Goal: Use online tool/utility: Utilize a website feature to perform a specific function

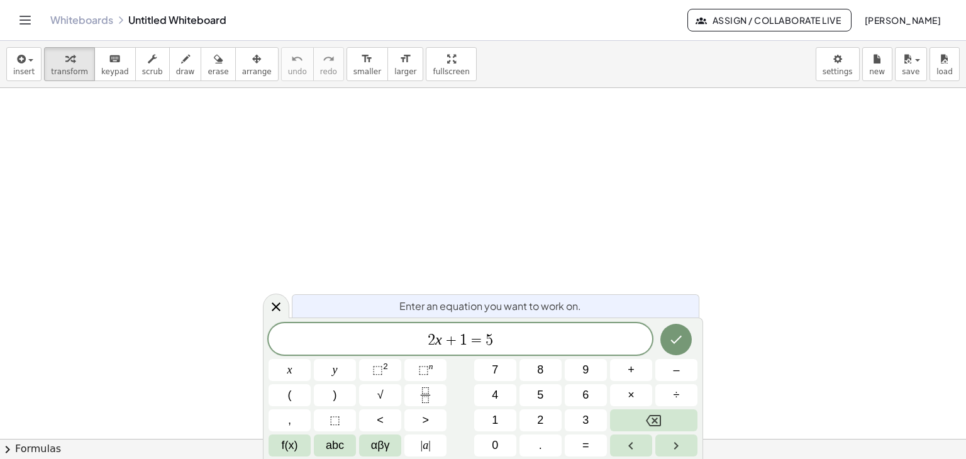
click at [75, 18] on link "Whiteboards" at bounding box center [81, 20] width 63 height 13
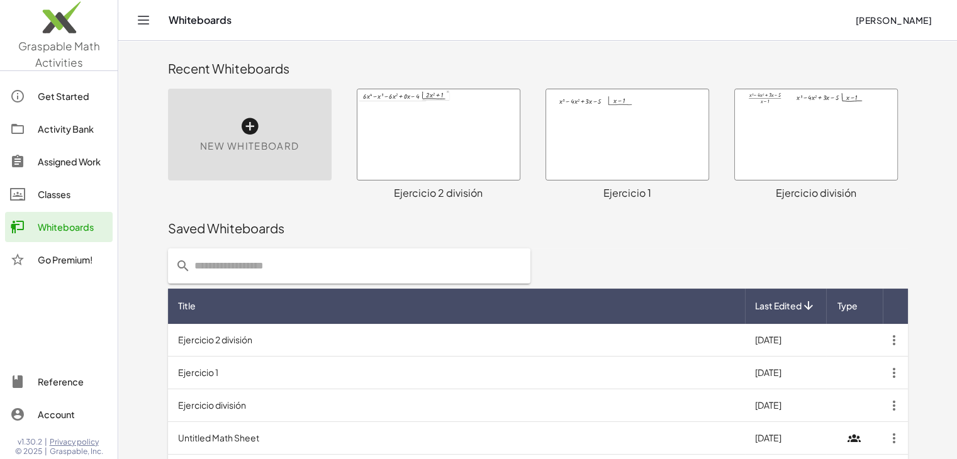
click at [432, 154] on div at bounding box center [438, 134] width 162 height 91
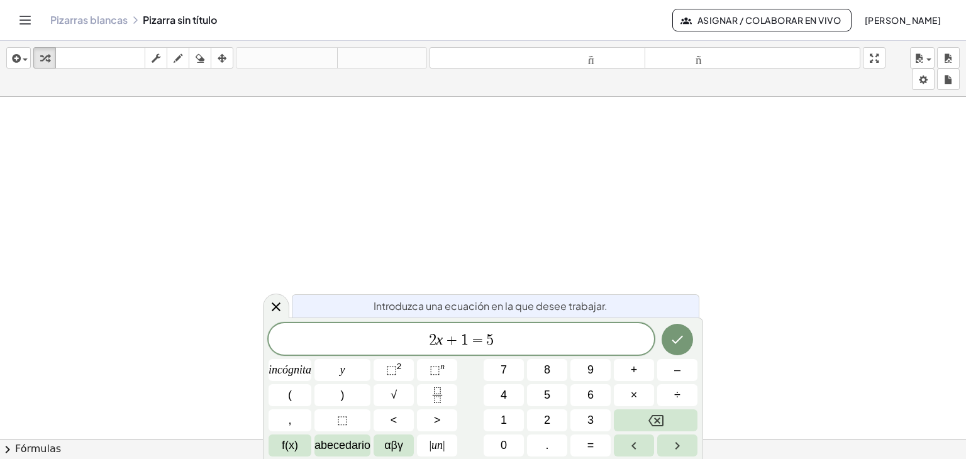
click at [97, 28] on div "Pizarras blancas Pizarra sin título Asignar / Colaborar en vivo [PERSON_NAME]" at bounding box center [483, 20] width 936 height 40
click at [97, 24] on font "Pizarras blancas" at bounding box center [88, 19] width 77 height 13
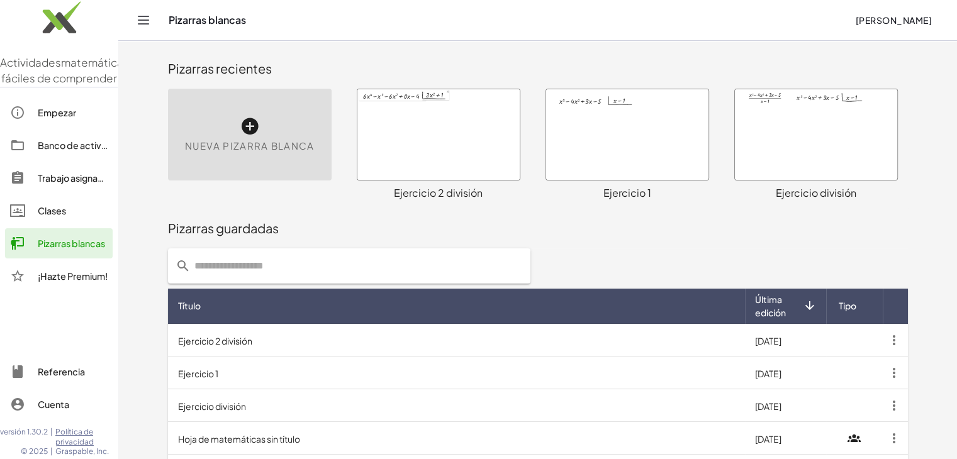
click at [606, 152] on div at bounding box center [627, 134] width 162 height 91
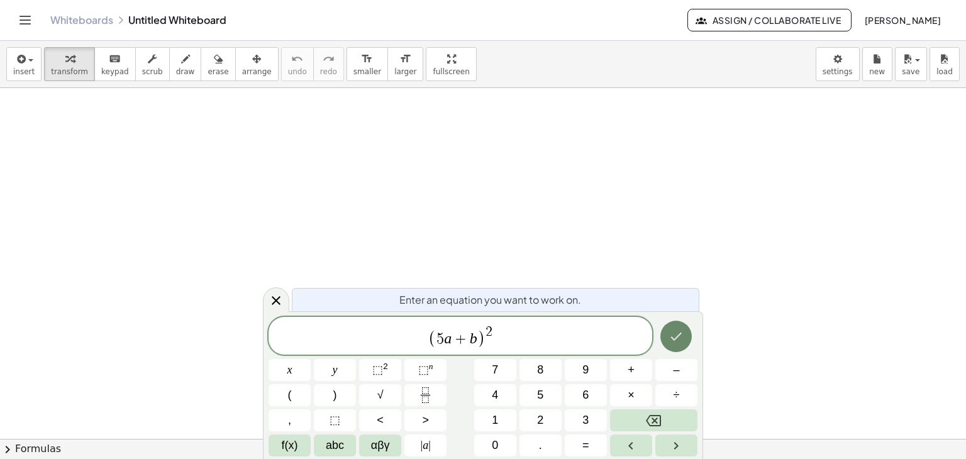
click at [677, 336] on icon "Done" at bounding box center [676, 336] width 15 height 15
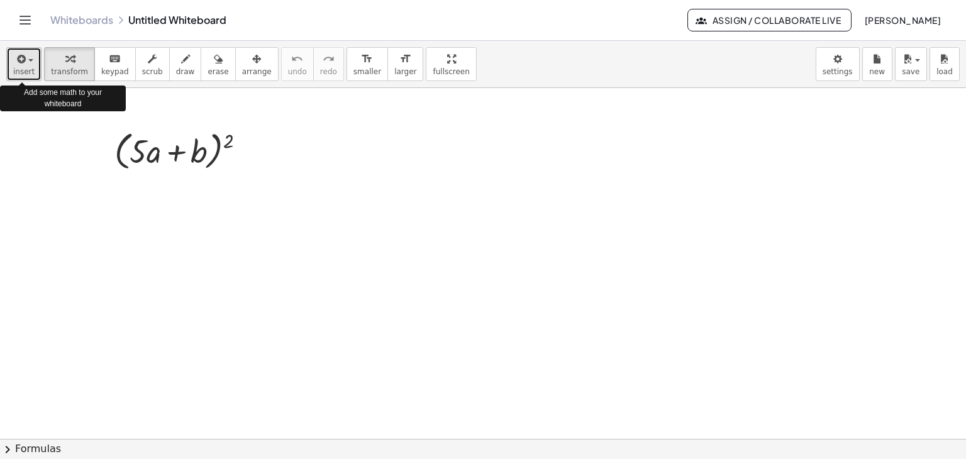
click at [29, 65] on div "button" at bounding box center [23, 58] width 21 height 15
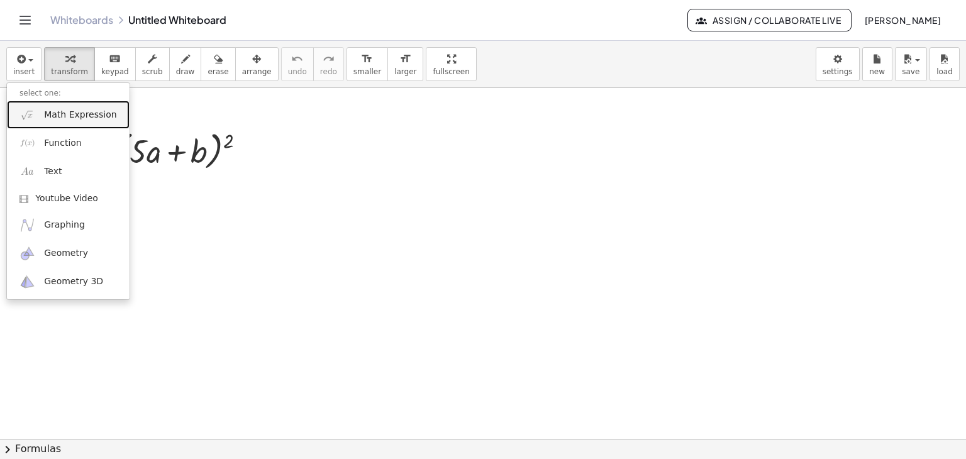
click at [47, 114] on span "Math Expression" at bounding box center [80, 115] width 72 height 13
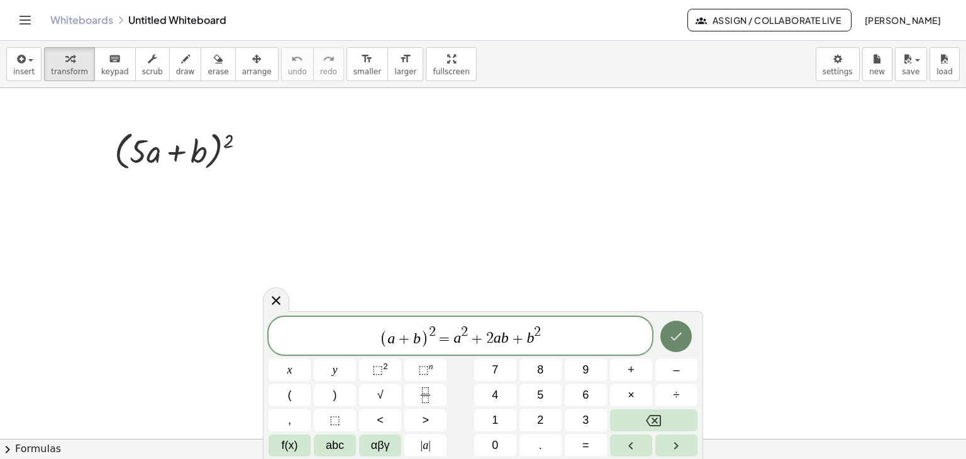
click at [673, 332] on icon "Done" at bounding box center [676, 336] width 15 height 15
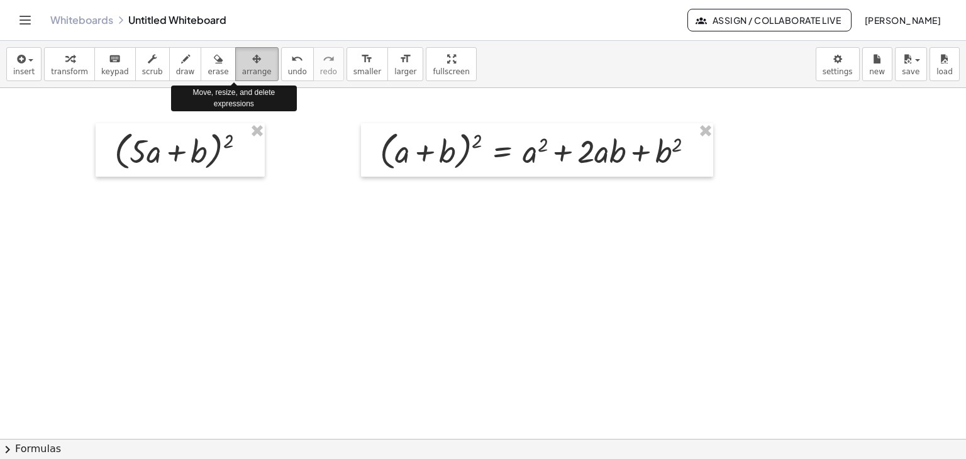
click at [242, 67] on span "arrange" at bounding box center [257, 71] width 30 height 9
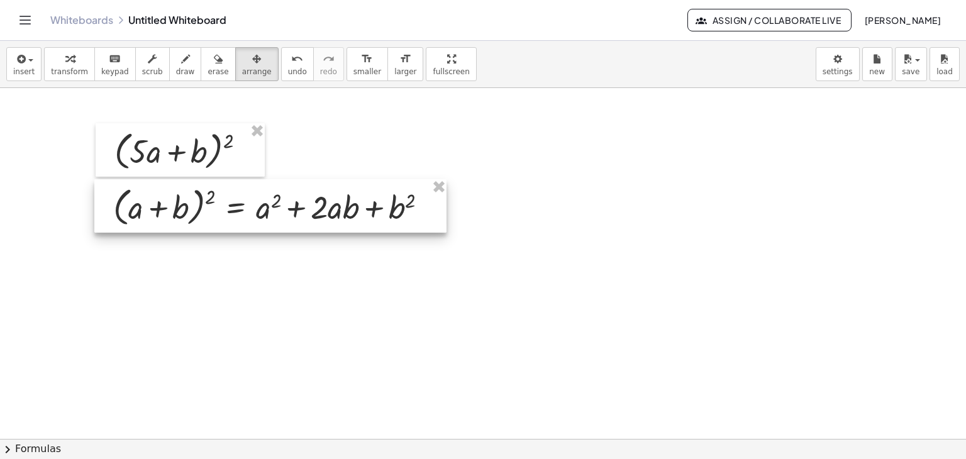
drag, startPoint x: 464, startPoint y: 160, endPoint x: 197, endPoint y: 216, distance: 273.1
click at [197, 216] on div at bounding box center [270, 206] width 352 height 54
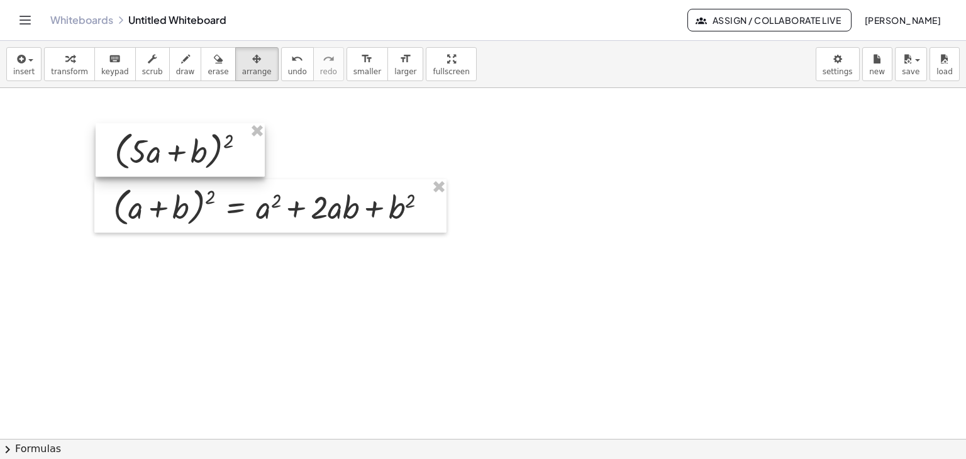
click at [250, 155] on div at bounding box center [180, 150] width 169 height 54
click at [65, 70] on span "transform" at bounding box center [69, 71] width 37 height 9
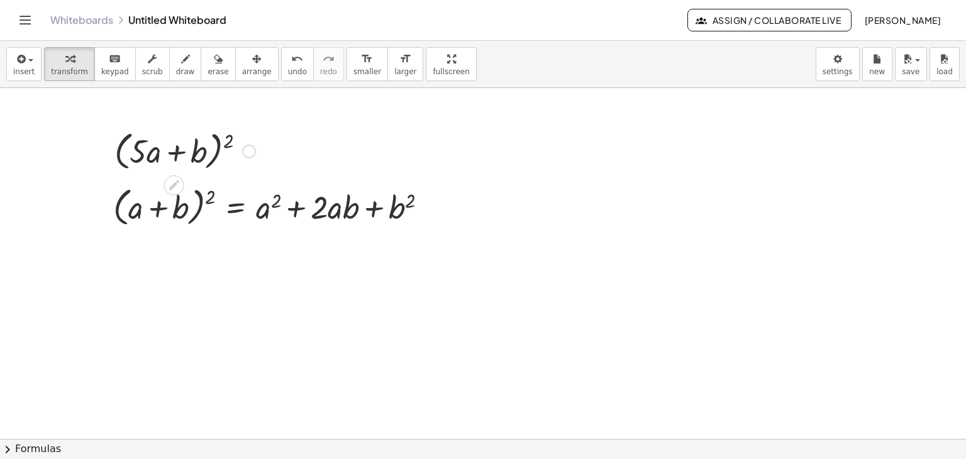
click at [218, 156] on div at bounding box center [184, 150] width 153 height 48
click at [246, 152] on div at bounding box center [249, 152] width 14 height 14
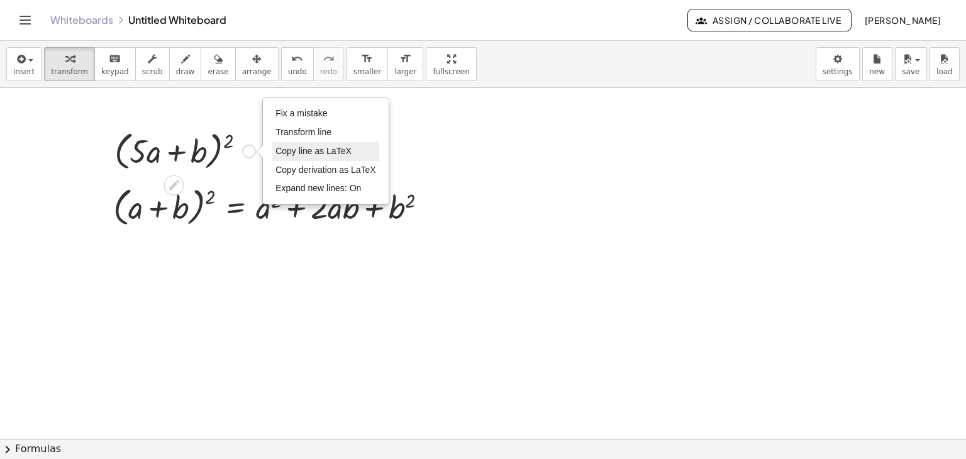
click at [334, 155] on li "Copy line as LaTeX" at bounding box center [325, 151] width 107 height 19
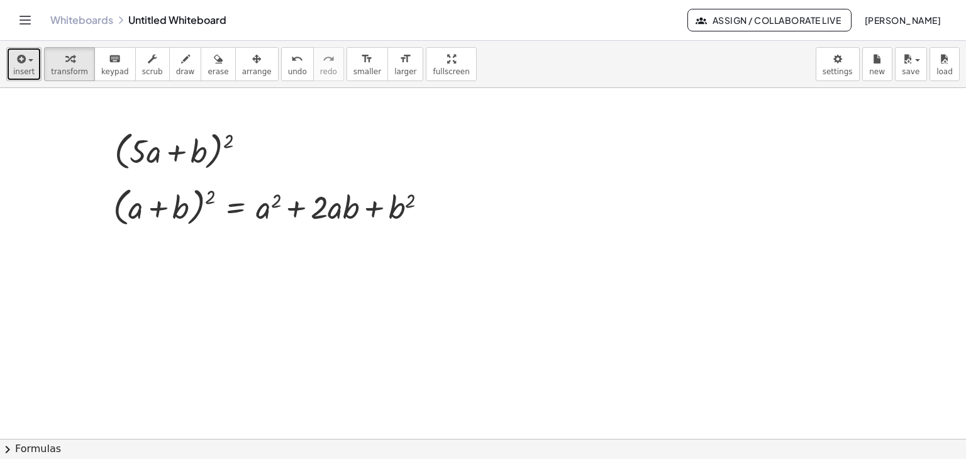
click at [33, 79] on button "insert" at bounding box center [23, 64] width 35 height 34
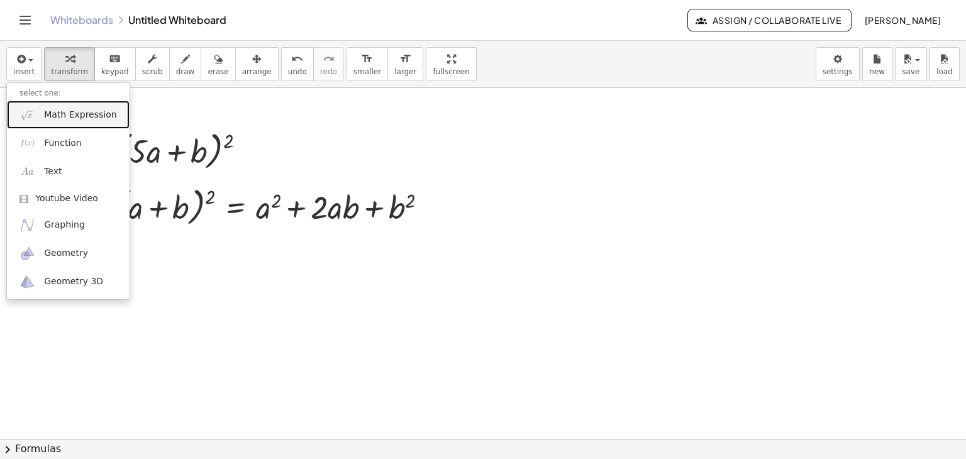
click at [48, 124] on link "Math Expression" at bounding box center [68, 115] width 123 height 28
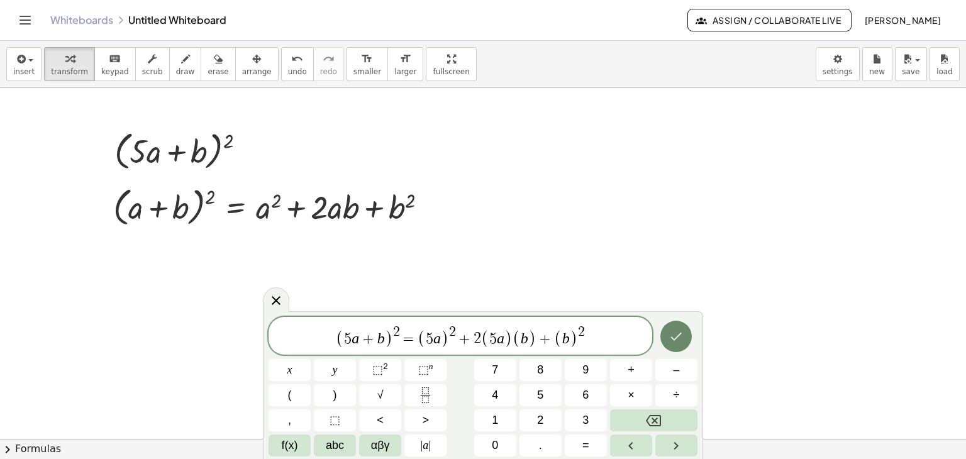
click at [677, 330] on icon "Done" at bounding box center [676, 336] width 15 height 15
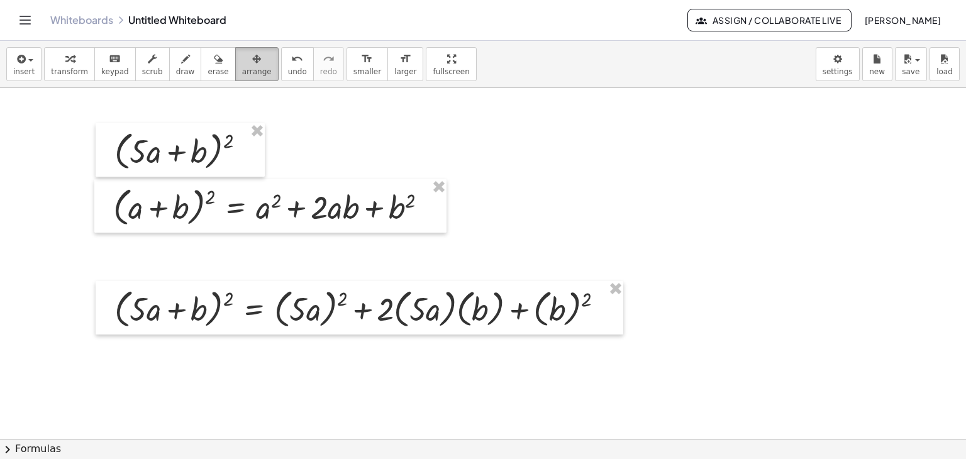
click at [252, 64] on icon "button" at bounding box center [256, 59] width 9 height 15
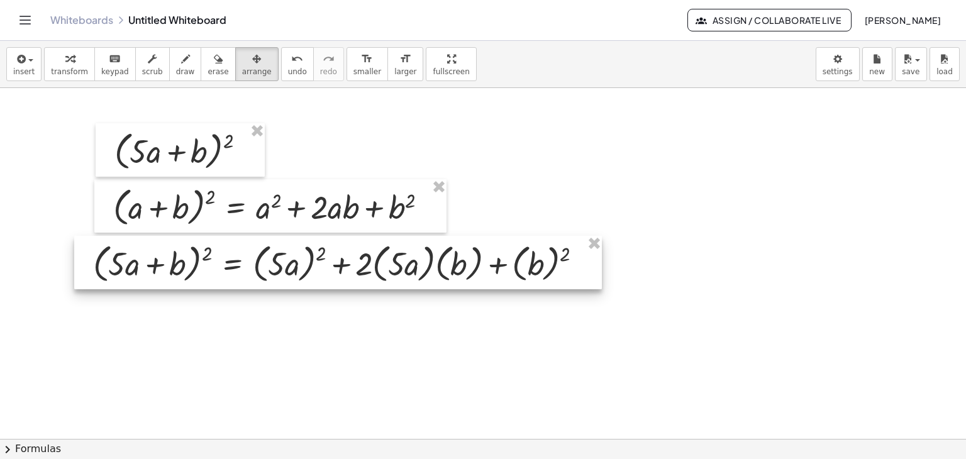
drag, startPoint x: 290, startPoint y: 325, endPoint x: 269, endPoint y: 280, distance: 50.1
click at [269, 280] on div at bounding box center [338, 263] width 528 height 54
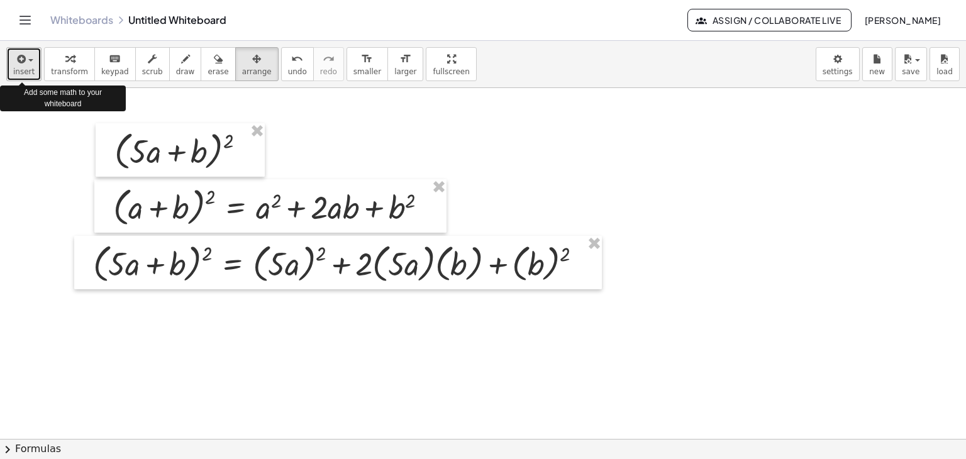
click at [23, 71] on span "insert" at bounding box center [23, 71] width 21 height 9
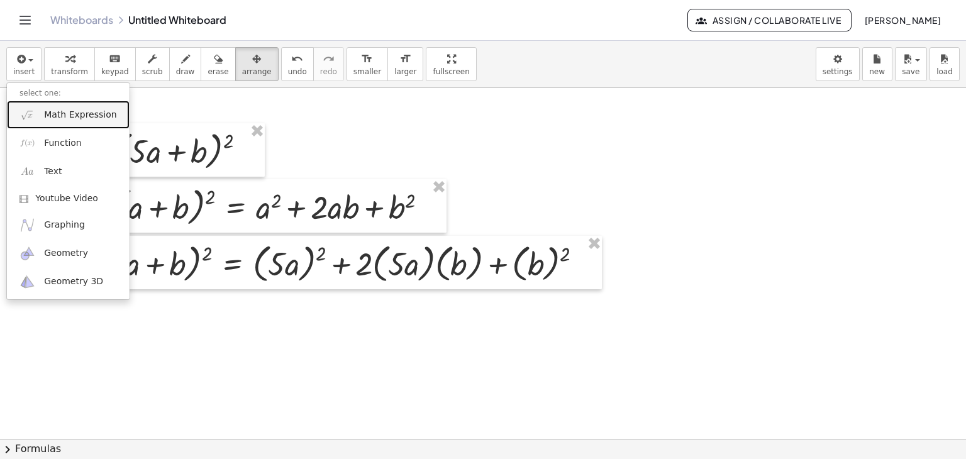
click at [44, 121] on link "Math Expression" at bounding box center [68, 115] width 123 height 28
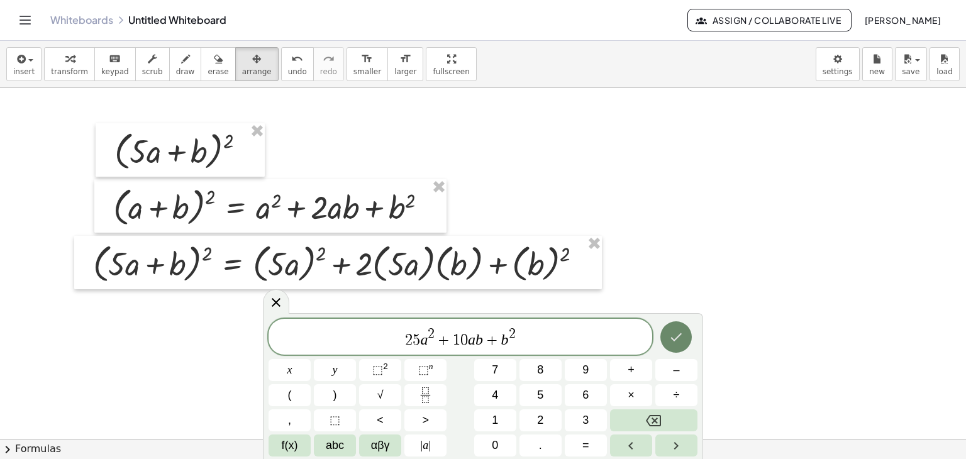
click at [674, 338] on icon "Done" at bounding box center [676, 337] width 15 height 15
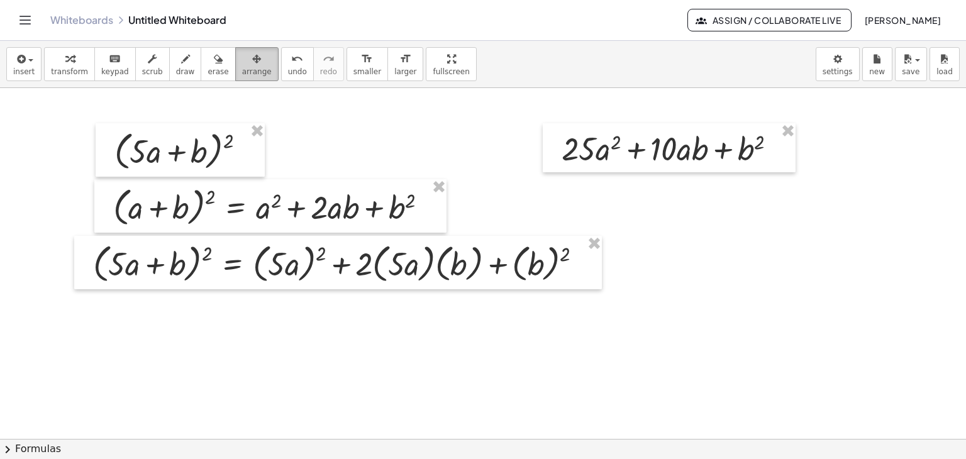
click at [252, 65] on icon "button" at bounding box center [256, 59] width 9 height 15
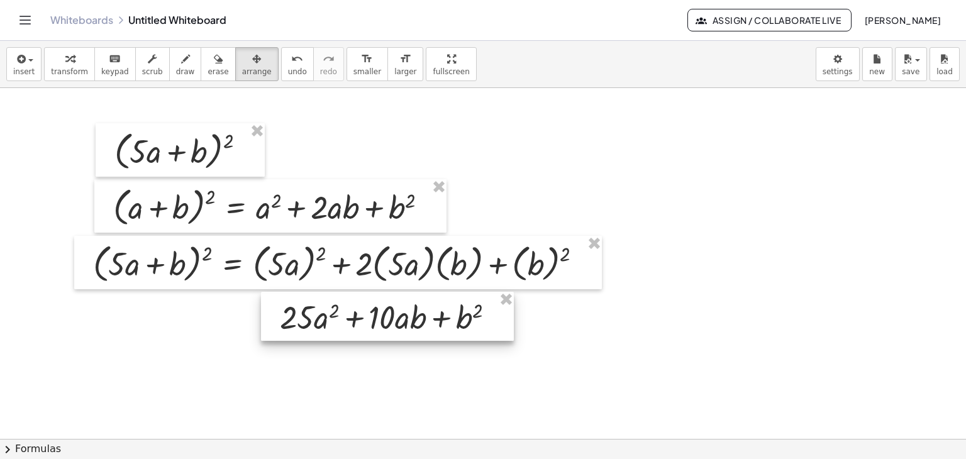
drag, startPoint x: 712, startPoint y: 152, endPoint x: 430, endPoint y: 320, distance: 328.3
click at [430, 320] on div at bounding box center [387, 316] width 253 height 49
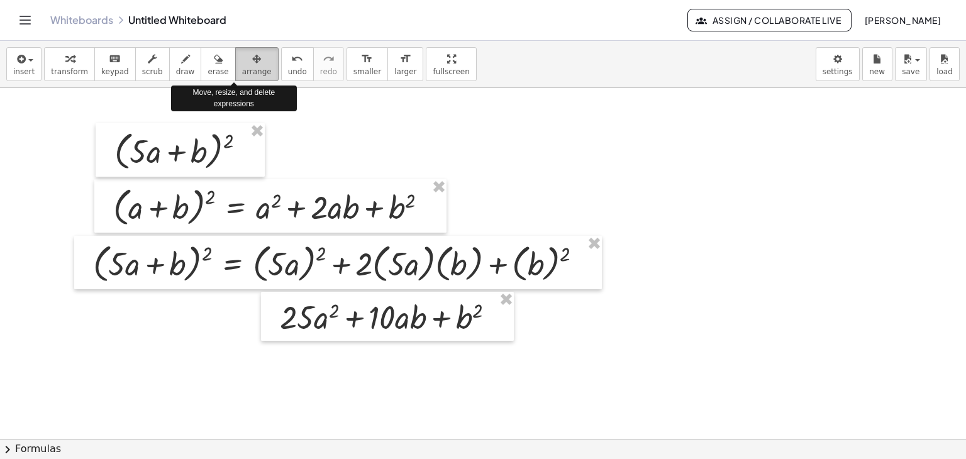
click at [242, 59] on div "button" at bounding box center [257, 58] width 30 height 15
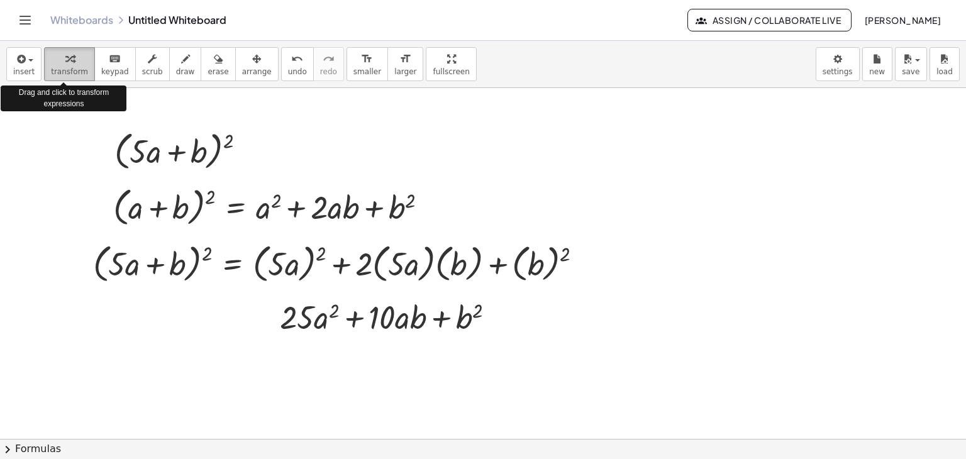
click at [70, 56] on div "button" at bounding box center [69, 58] width 37 height 15
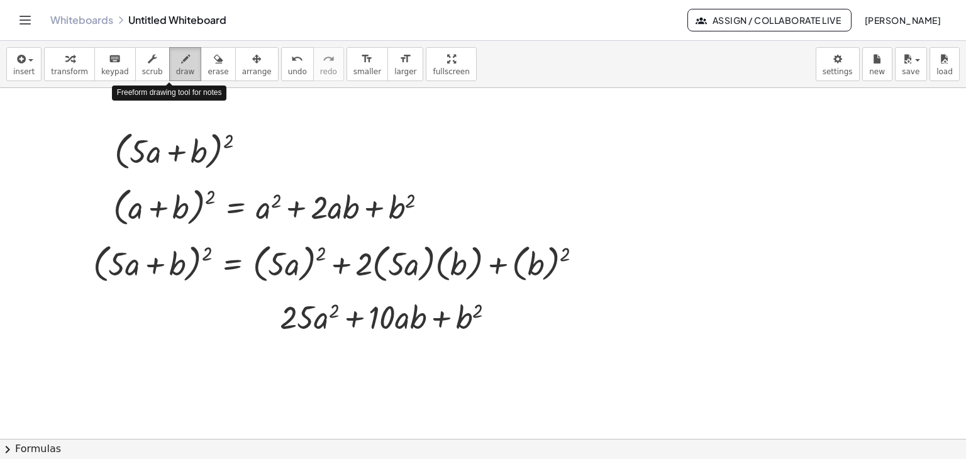
click at [176, 67] on span "draw" at bounding box center [185, 71] width 19 height 9
drag, startPoint x: 229, startPoint y: 308, endPoint x: 244, endPoint y: 310, distance: 15.3
drag, startPoint x: 230, startPoint y: 318, endPoint x: 247, endPoint y: 318, distance: 16.4
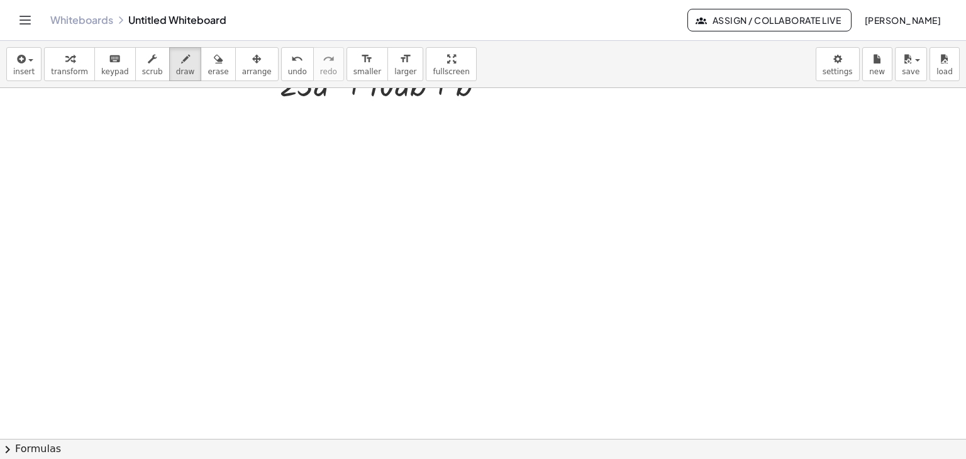
scroll to position [234, 0]
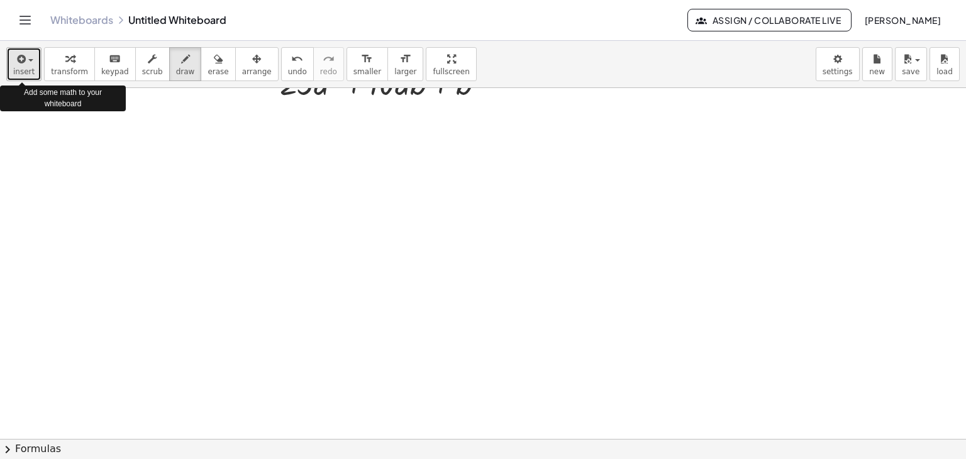
click at [28, 62] on span "button" at bounding box center [30, 60] width 5 height 3
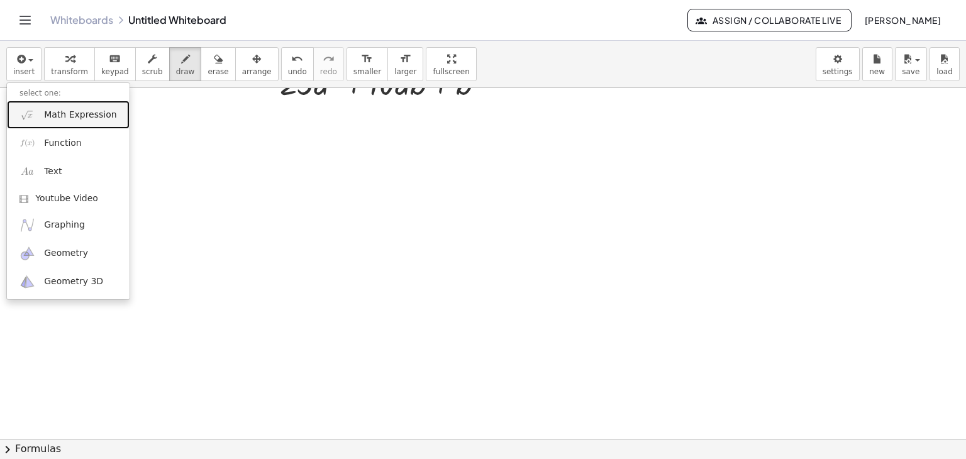
click at [67, 126] on link "Math Expression" at bounding box center [68, 115] width 123 height 28
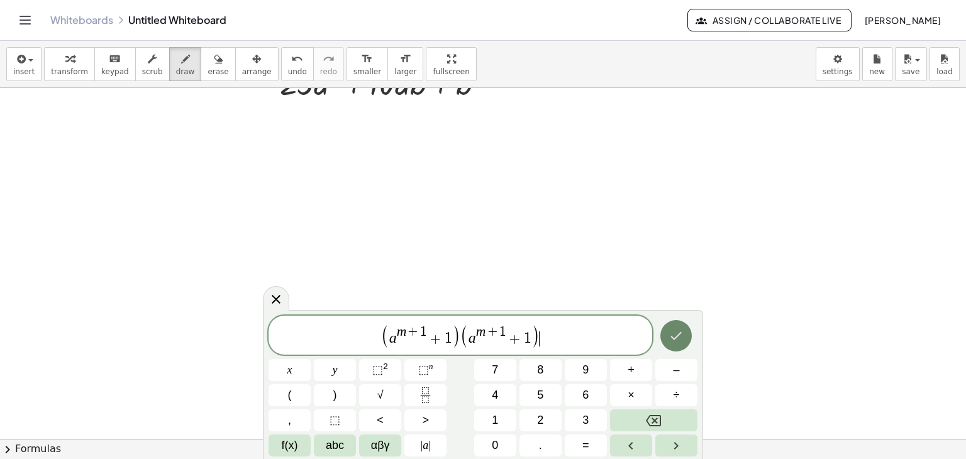
click at [679, 334] on icon "Done" at bounding box center [676, 335] width 11 height 8
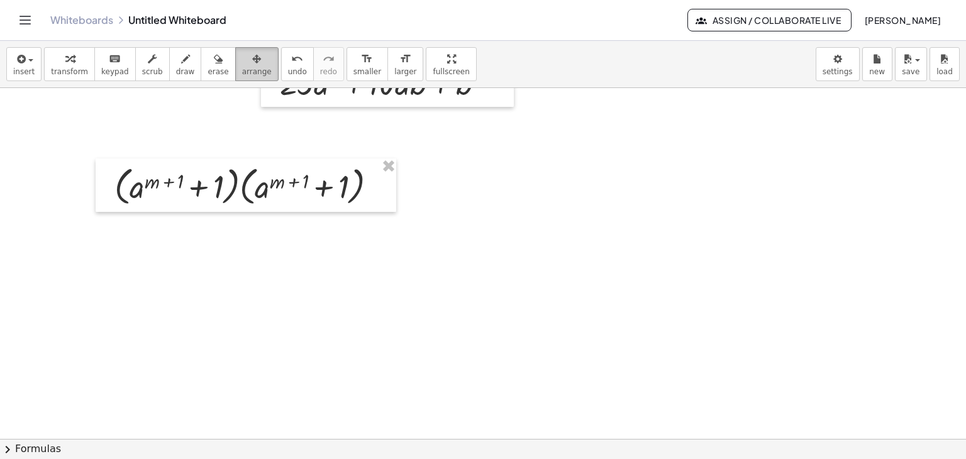
click at [235, 50] on button "arrange" at bounding box center [256, 64] width 43 height 34
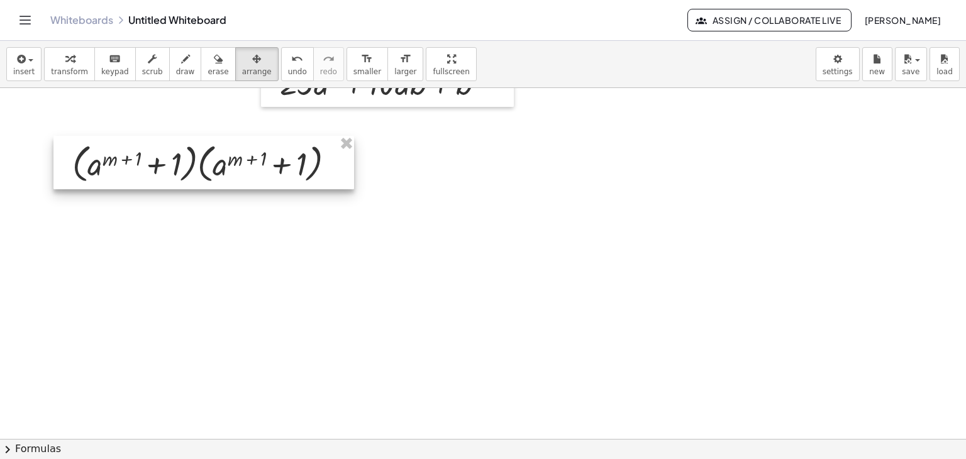
drag, startPoint x: 281, startPoint y: 196, endPoint x: 239, endPoint y: 174, distance: 47.8
click at [239, 174] on div at bounding box center [203, 163] width 301 height 54
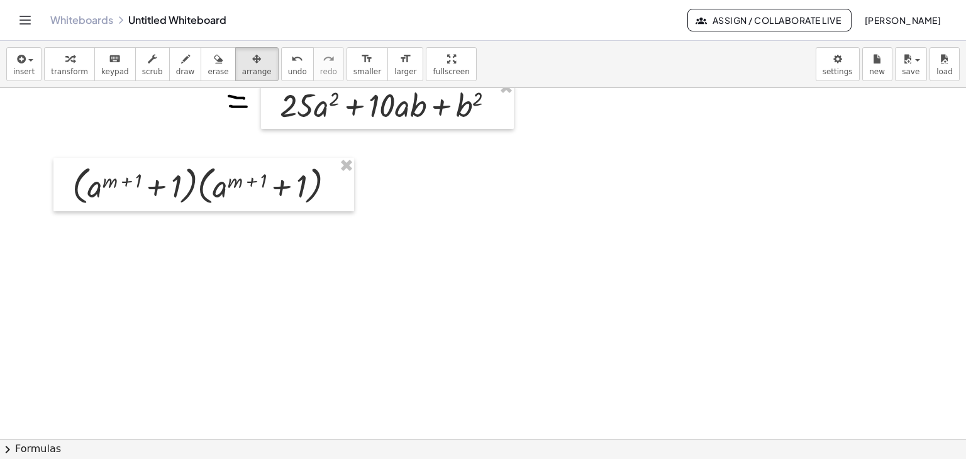
scroll to position [180, 0]
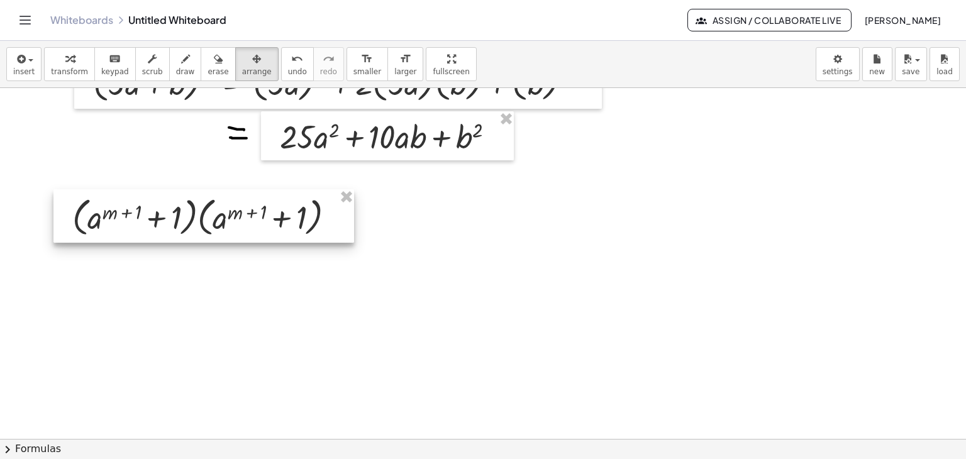
click at [294, 225] on div at bounding box center [203, 216] width 301 height 54
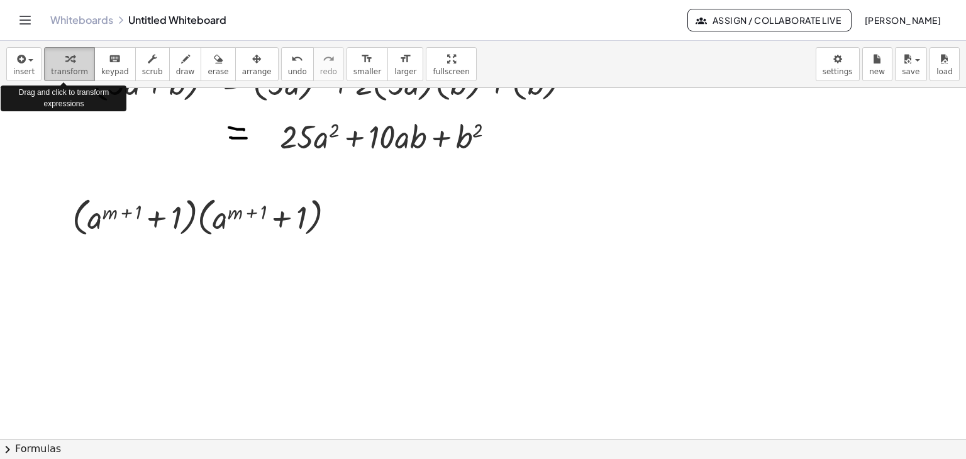
click at [74, 70] on span "transform" at bounding box center [69, 71] width 37 height 9
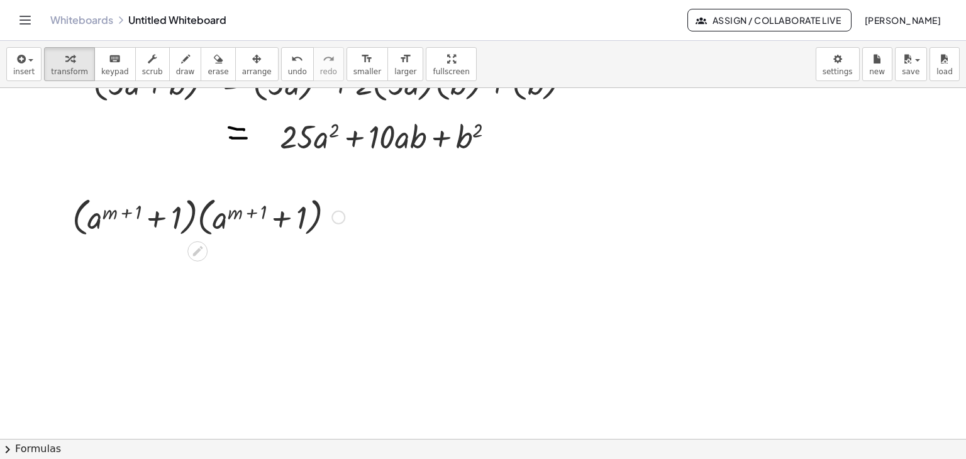
click at [341, 216] on div at bounding box center [338, 218] width 14 height 14
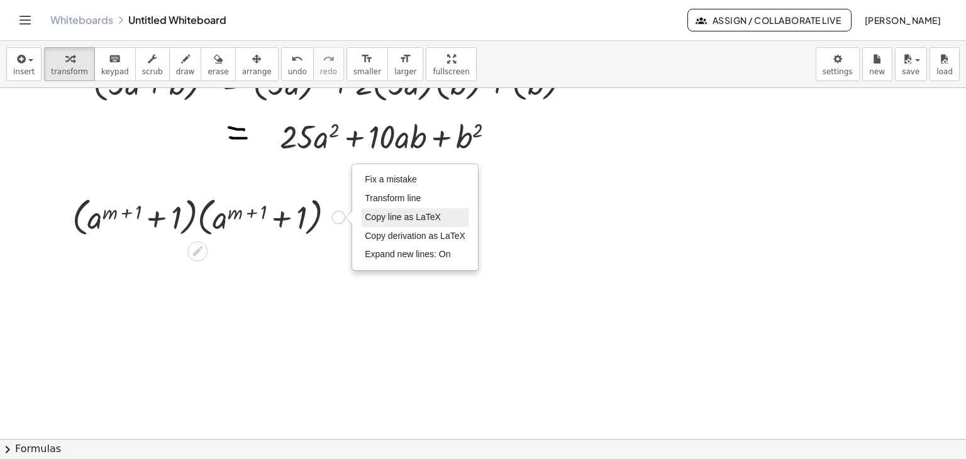
click at [419, 219] on span "Copy line as LaTeX" at bounding box center [403, 217] width 76 height 10
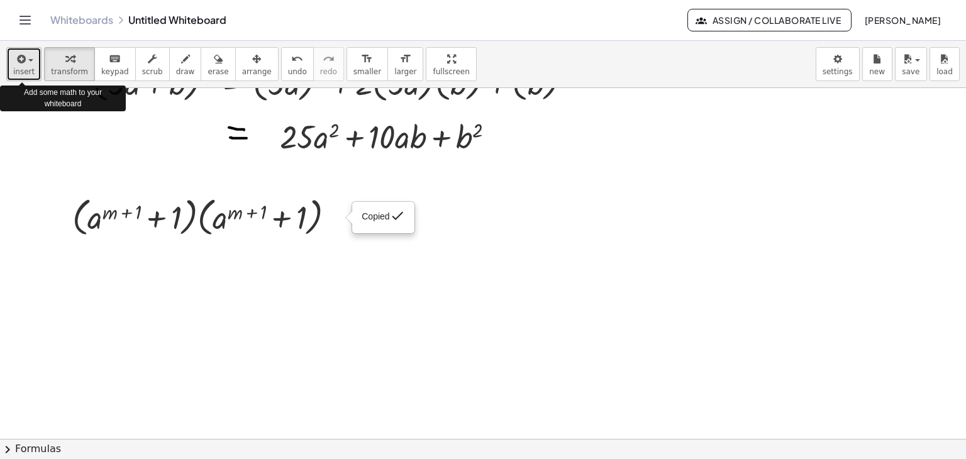
click at [26, 61] on span "button" at bounding box center [27, 60] width 3 height 9
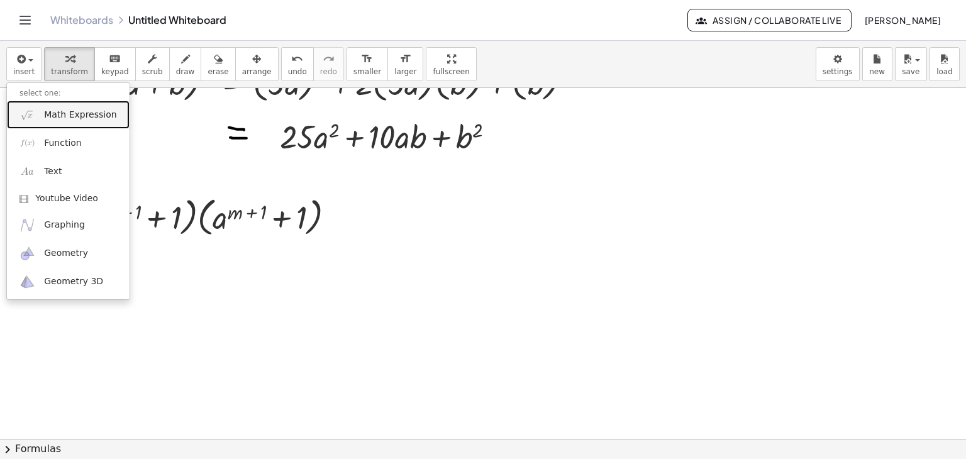
click at [60, 123] on link "Math Expression" at bounding box center [68, 115] width 123 height 28
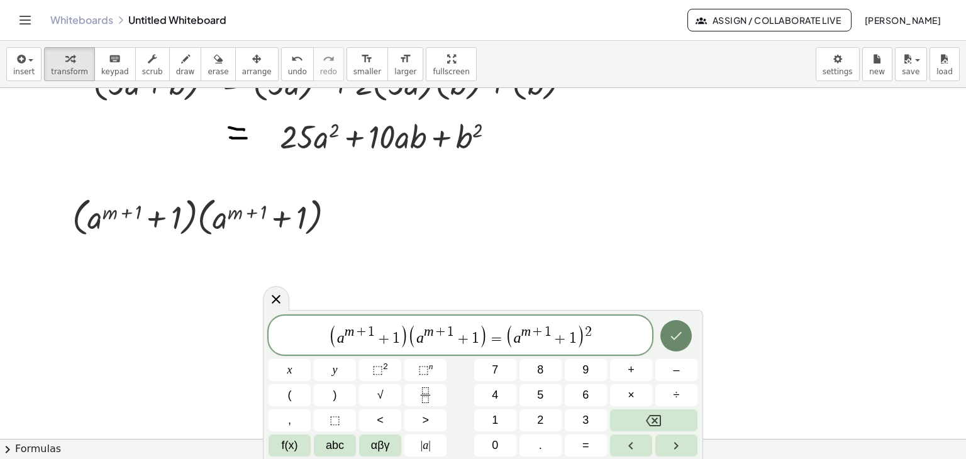
click at [687, 341] on button "Done" at bounding box center [675, 335] width 31 height 31
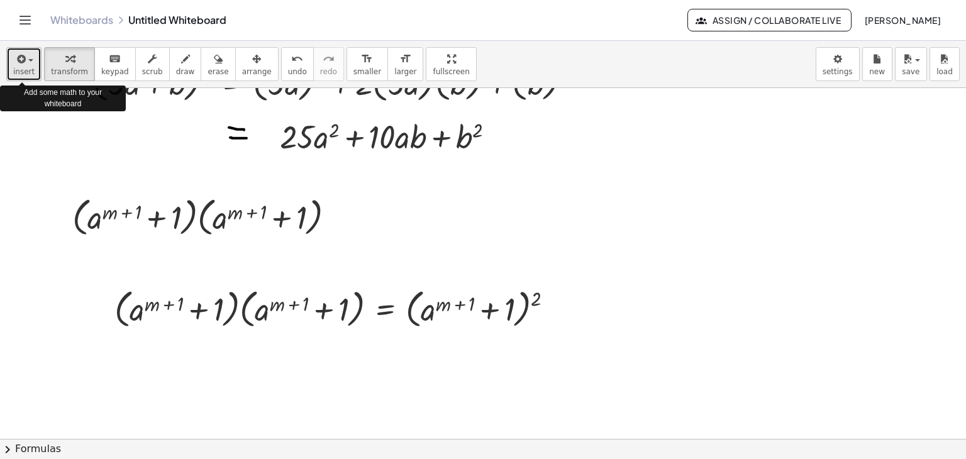
click at [23, 70] on span "insert" at bounding box center [23, 71] width 21 height 9
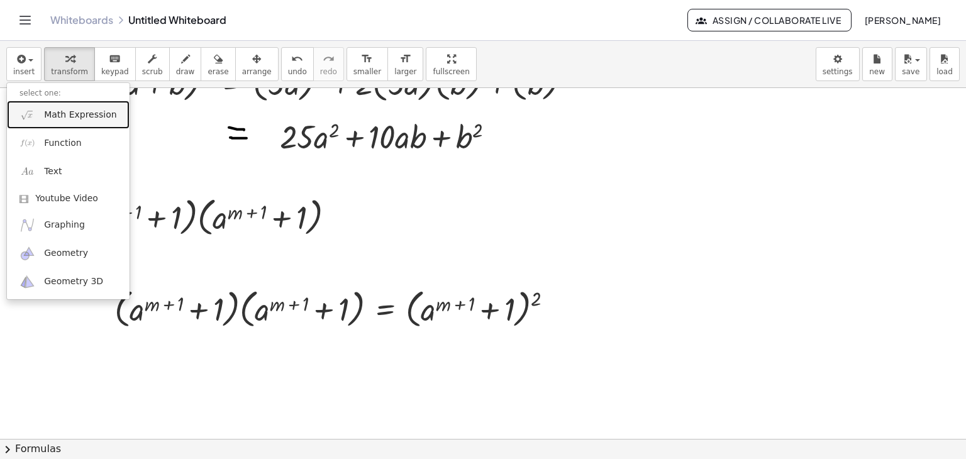
click at [42, 113] on link "Math Expression" at bounding box center [68, 115] width 123 height 28
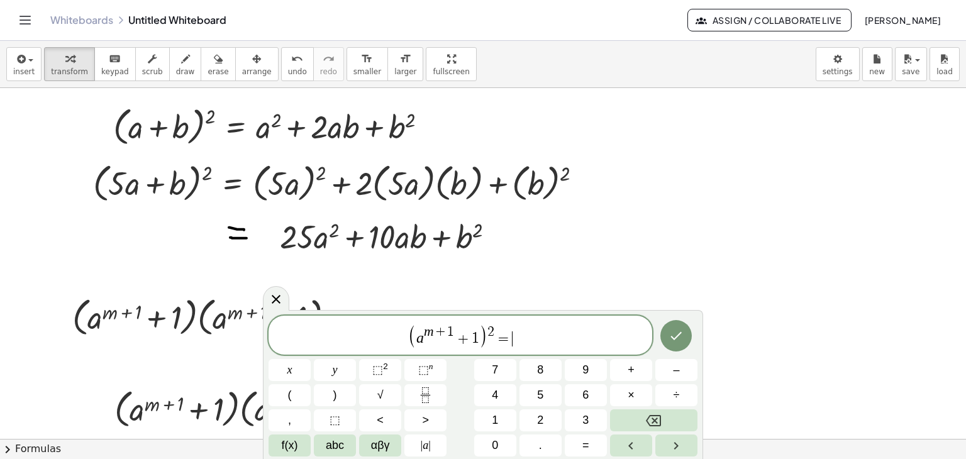
scroll to position [80, 0]
click at [683, 330] on icon "Done" at bounding box center [676, 335] width 15 height 15
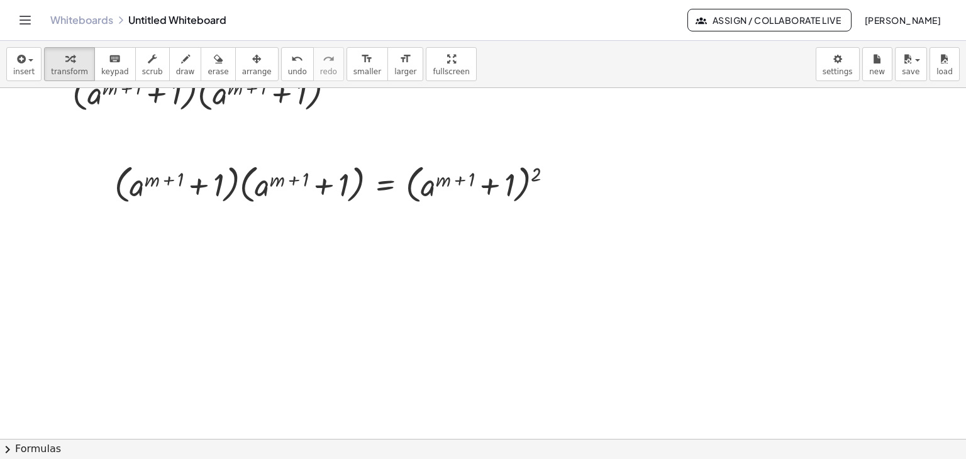
scroll to position [197, 0]
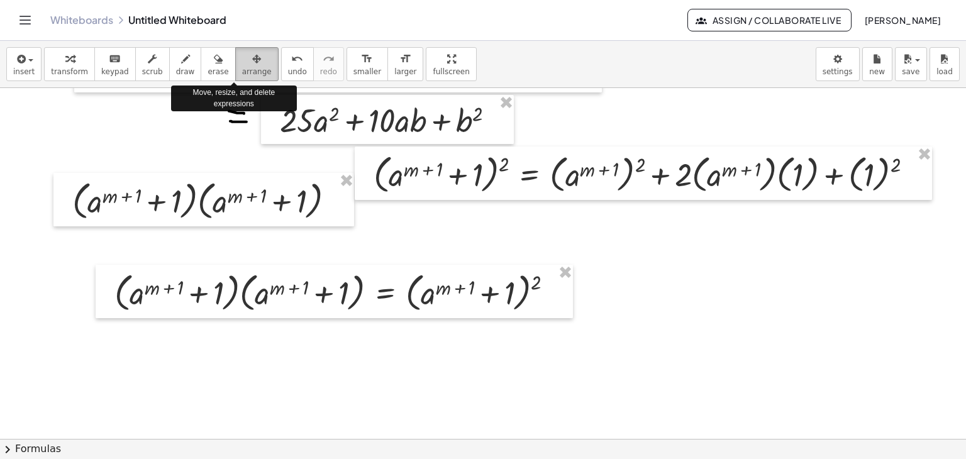
click at [244, 75] on span "arrange" at bounding box center [257, 71] width 30 height 9
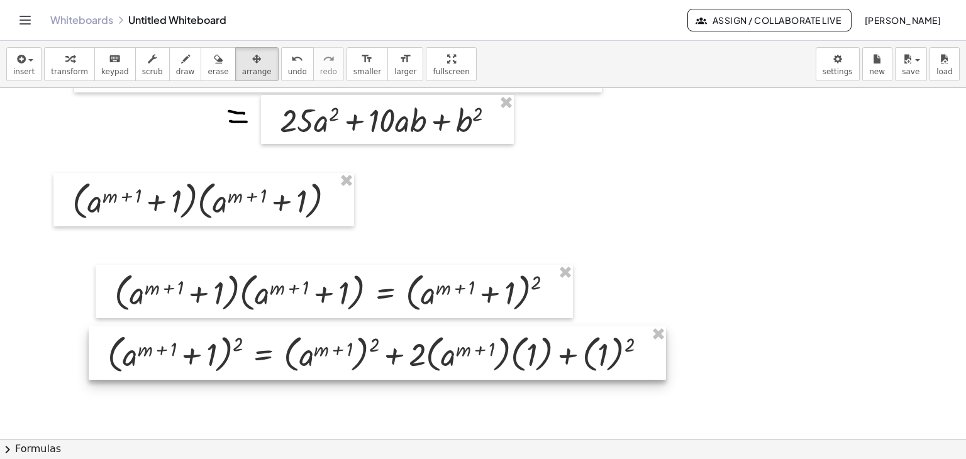
drag, startPoint x: 644, startPoint y: 189, endPoint x: 378, endPoint y: 369, distance: 321.1
click at [378, 369] on div at bounding box center [377, 353] width 577 height 54
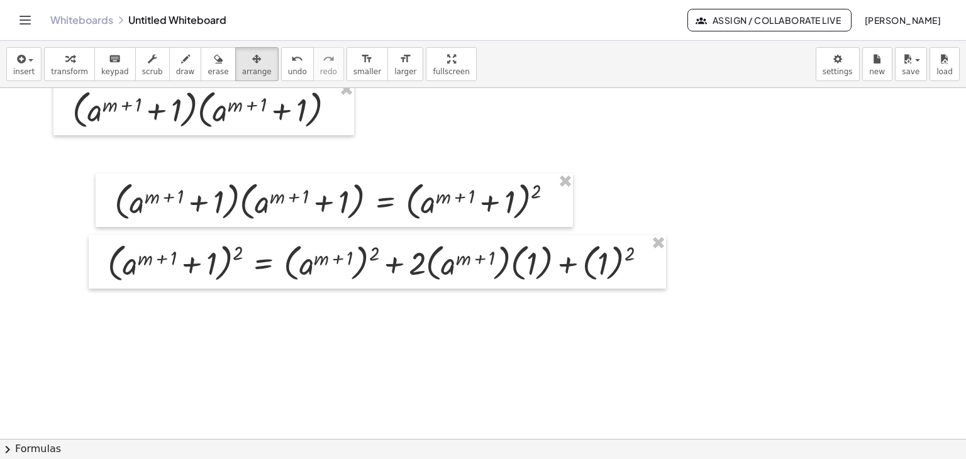
scroll to position [300, 0]
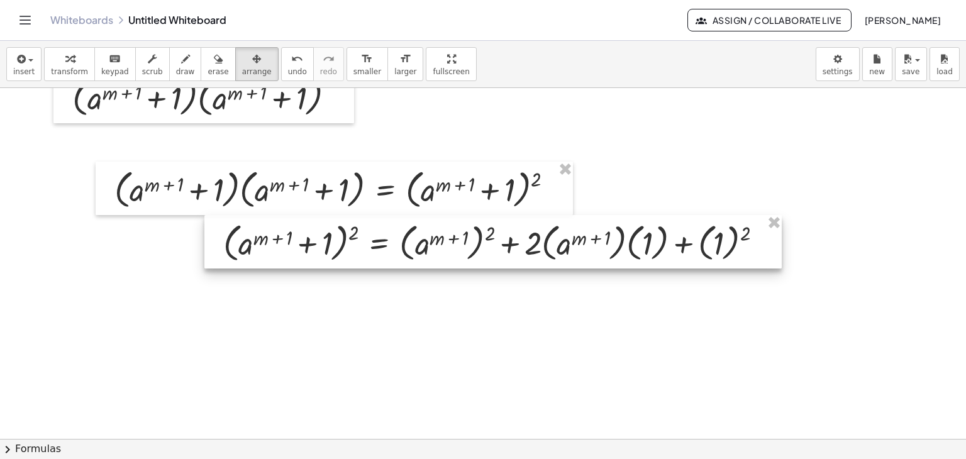
drag, startPoint x: 372, startPoint y: 253, endPoint x: 489, endPoint y: 245, distance: 116.6
click at [489, 245] on div at bounding box center [492, 242] width 577 height 54
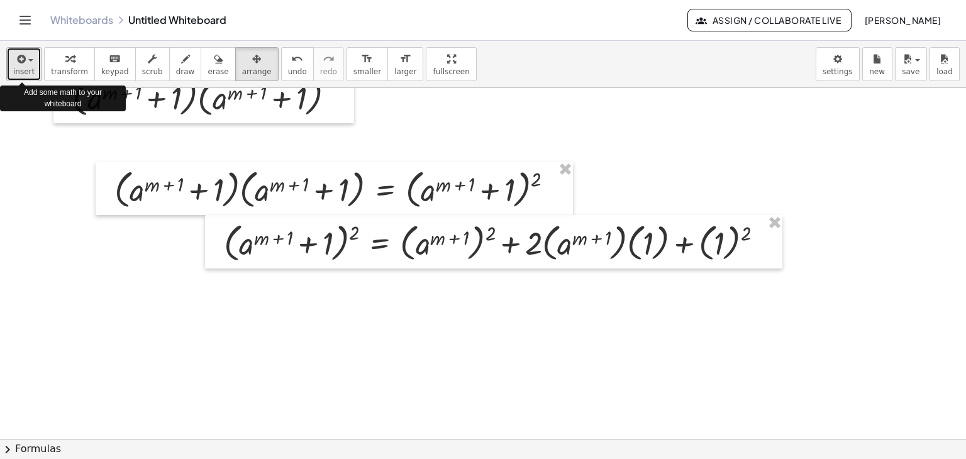
click at [35, 70] on button "insert" at bounding box center [23, 64] width 35 height 34
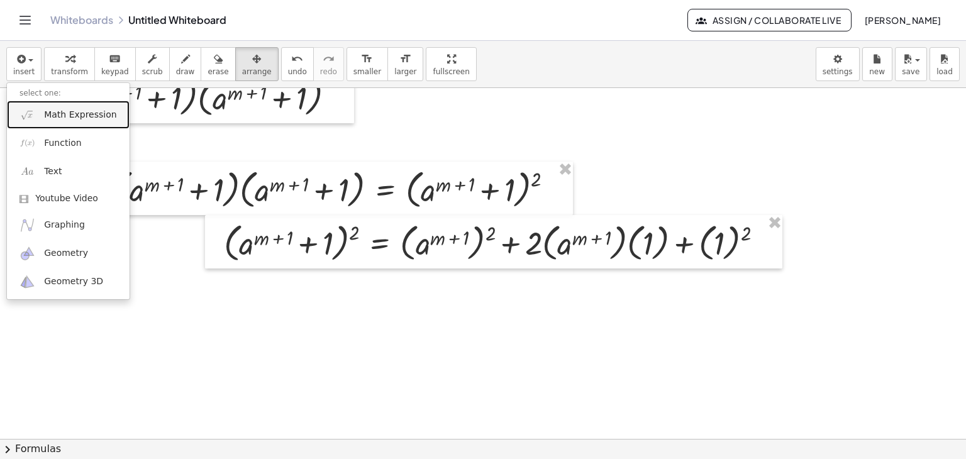
click at [72, 116] on span "Math Expression" at bounding box center [80, 115] width 72 height 13
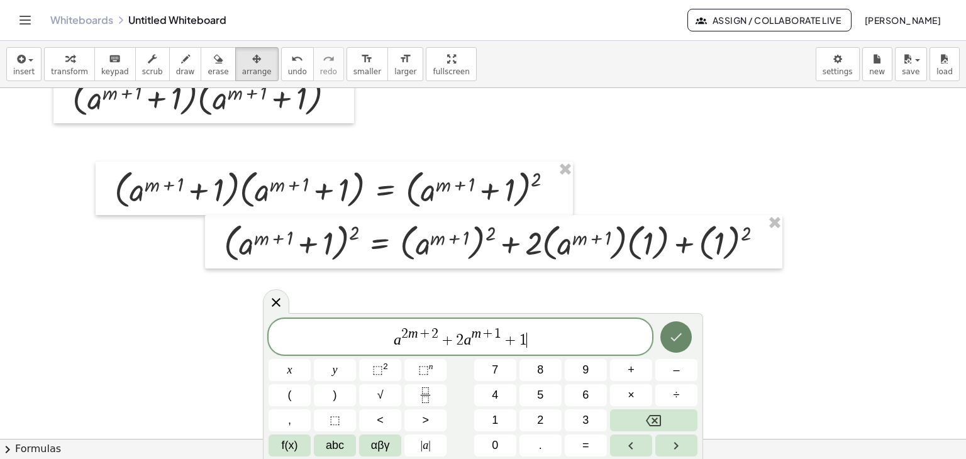
click at [672, 340] on icon "Done" at bounding box center [676, 337] width 15 height 15
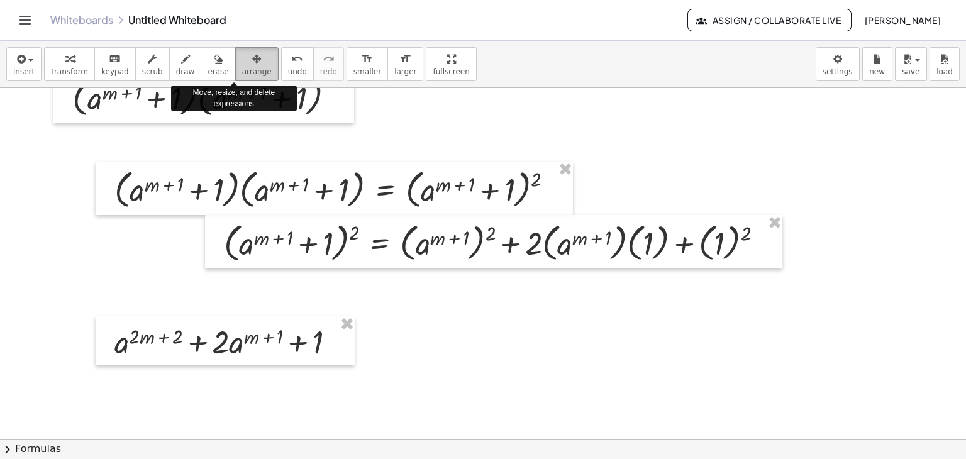
click at [252, 61] on icon "button" at bounding box center [256, 59] width 9 height 15
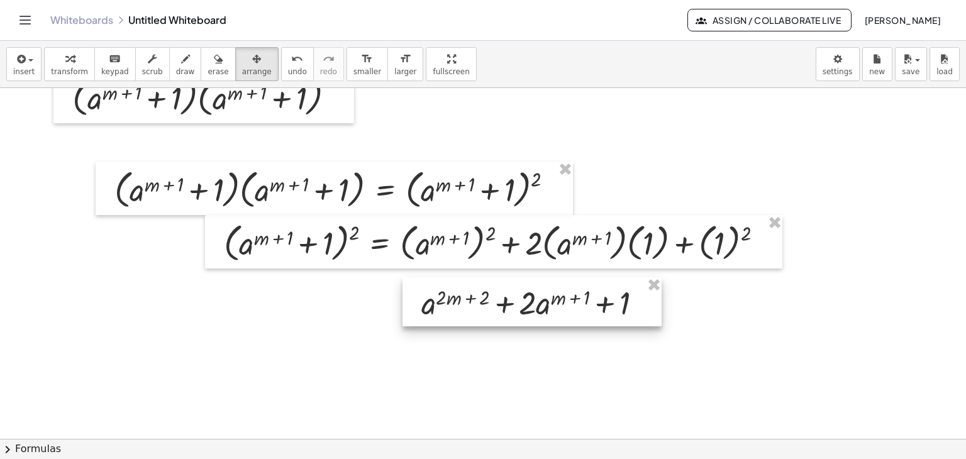
drag, startPoint x: 237, startPoint y: 349, endPoint x: 544, endPoint y: 310, distance: 309.4
click at [544, 310] on div at bounding box center [532, 301] width 259 height 49
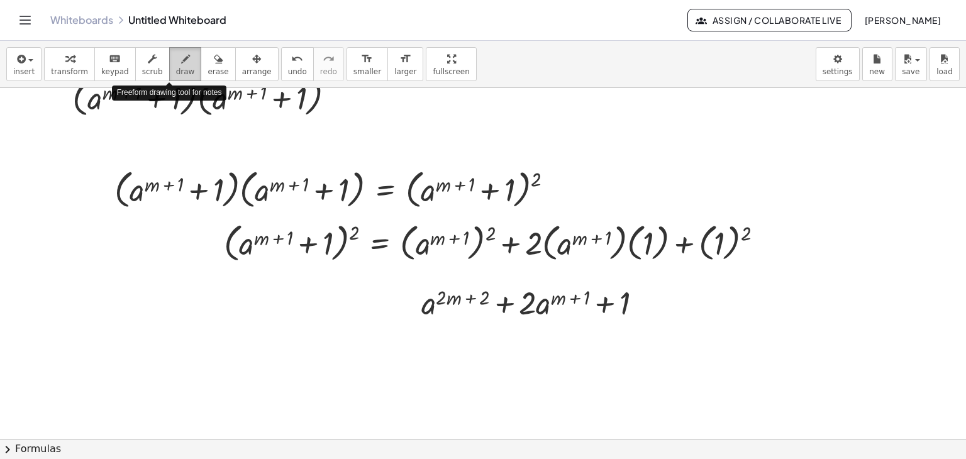
click at [176, 68] on span "draw" at bounding box center [185, 71] width 19 height 9
drag, startPoint x: 374, startPoint y: 291, endPoint x: 398, endPoint y: 291, distance: 24.5
click at [398, 291] on div at bounding box center [483, 180] width 966 height 784
drag, startPoint x: 380, startPoint y: 303, endPoint x: 400, endPoint y: 303, distance: 19.5
click at [400, 303] on div at bounding box center [483, 180] width 966 height 784
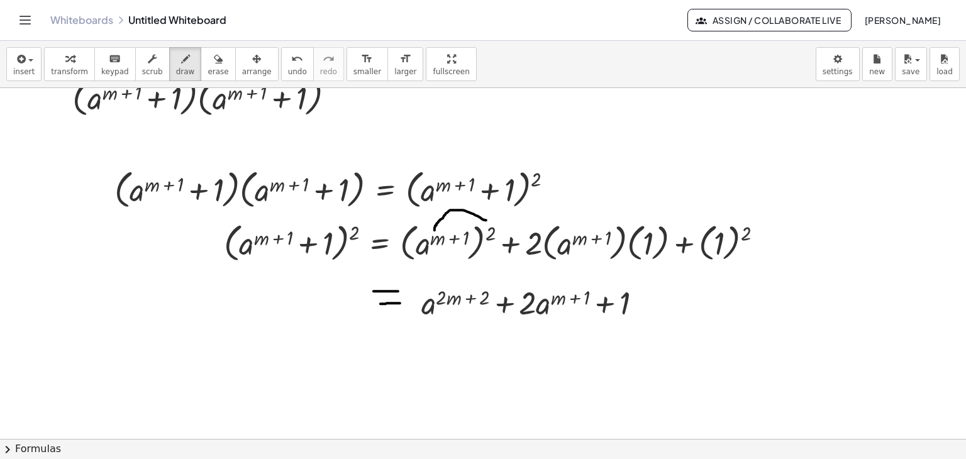
drag, startPoint x: 486, startPoint y: 219, endPoint x: 435, endPoint y: 231, distance: 52.9
click at [435, 231] on div at bounding box center [483, 180] width 966 height 784
drag, startPoint x: 485, startPoint y: 226, endPoint x: 461, endPoint y: 229, distance: 24.0
click at [461, 229] on div at bounding box center [483, 180] width 966 height 784
